Goal: Task Accomplishment & Management: Manage account settings

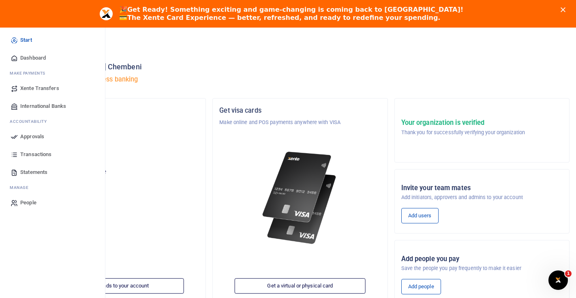
click at [30, 56] on span "Dashboard" at bounding box center [33, 58] width 26 height 8
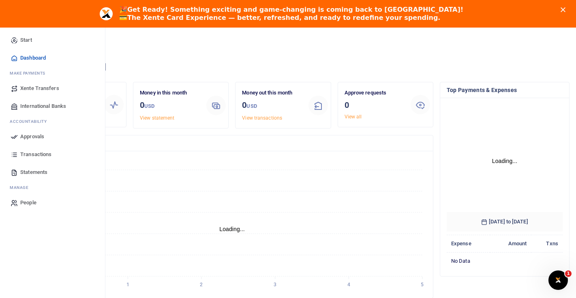
click at [22, 205] on span "People" at bounding box center [28, 203] width 16 height 8
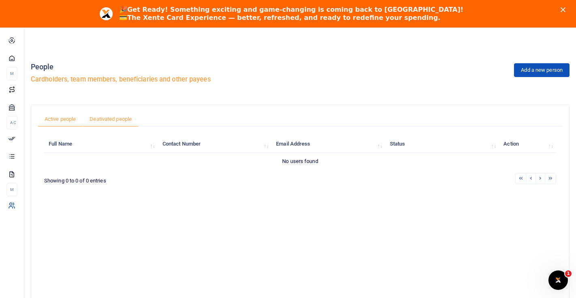
click at [107, 119] on link "Deativated people" at bounding box center [111, 118] width 56 height 15
click at [71, 113] on link "Active people" at bounding box center [60, 118] width 45 height 15
click at [545, 73] on link "Add a new person" at bounding box center [542, 70] width 56 height 14
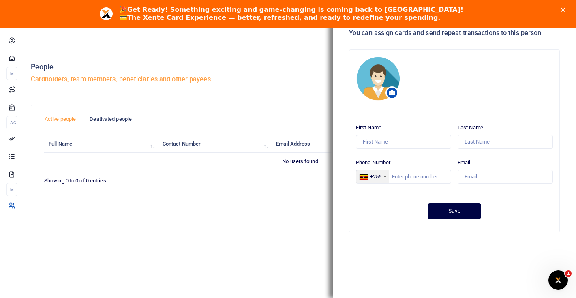
click at [385, 176] on div at bounding box center [385, 177] width 2 height 2
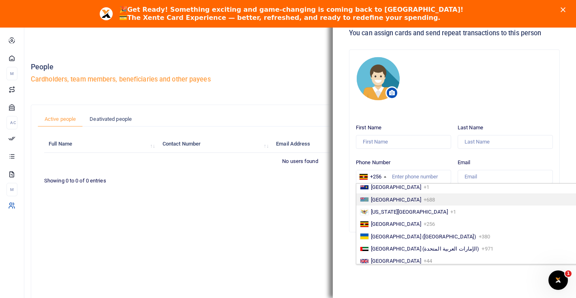
click at [274, 137] on th "Email Address" at bounding box center [329, 143] width 114 height 17
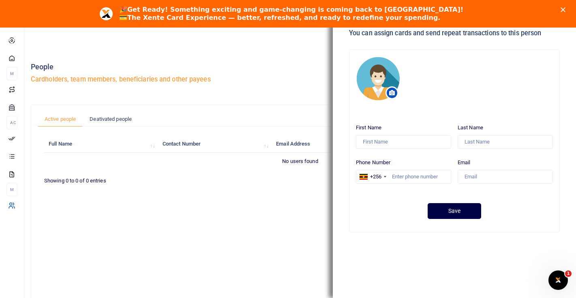
click at [565, 9] on icon "Close" at bounding box center [563, 9] width 5 height 5
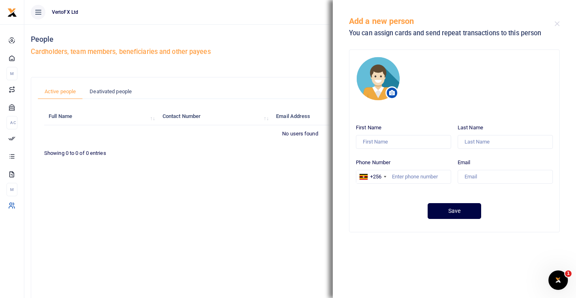
click at [559, 27] on div "Add a new person You can assign cards and send repeat transactions to this pers…" at bounding box center [454, 22] width 243 height 45
click at [557, 22] on button "Close" at bounding box center [557, 23] width 5 height 5
